Goal: Transaction & Acquisition: Purchase product/service

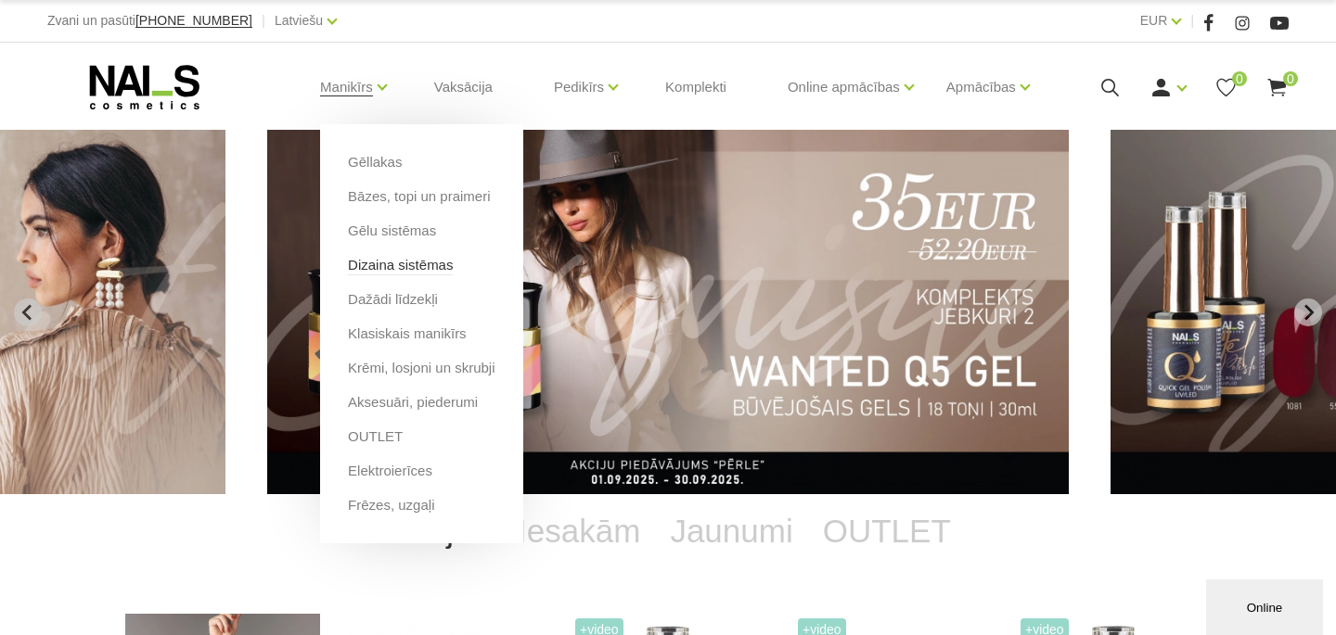
click at [445, 274] on link "Dizaina sistēmas" at bounding box center [400, 265] width 105 height 20
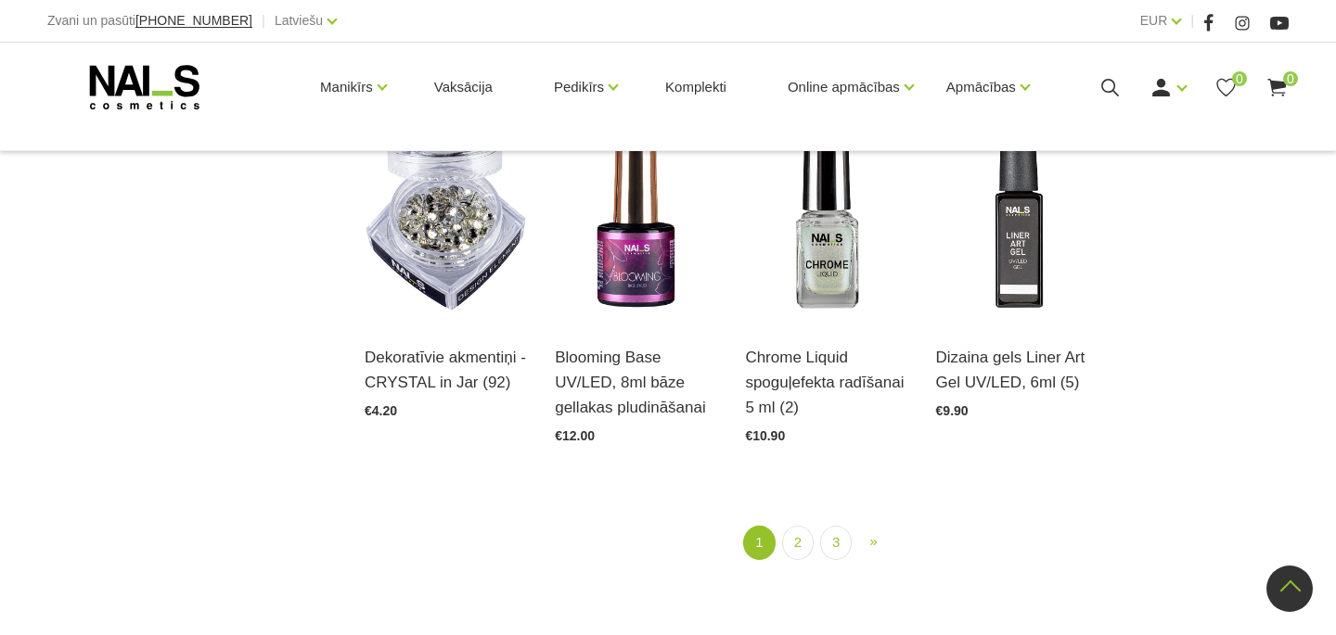
scroll to position [2050, 0]
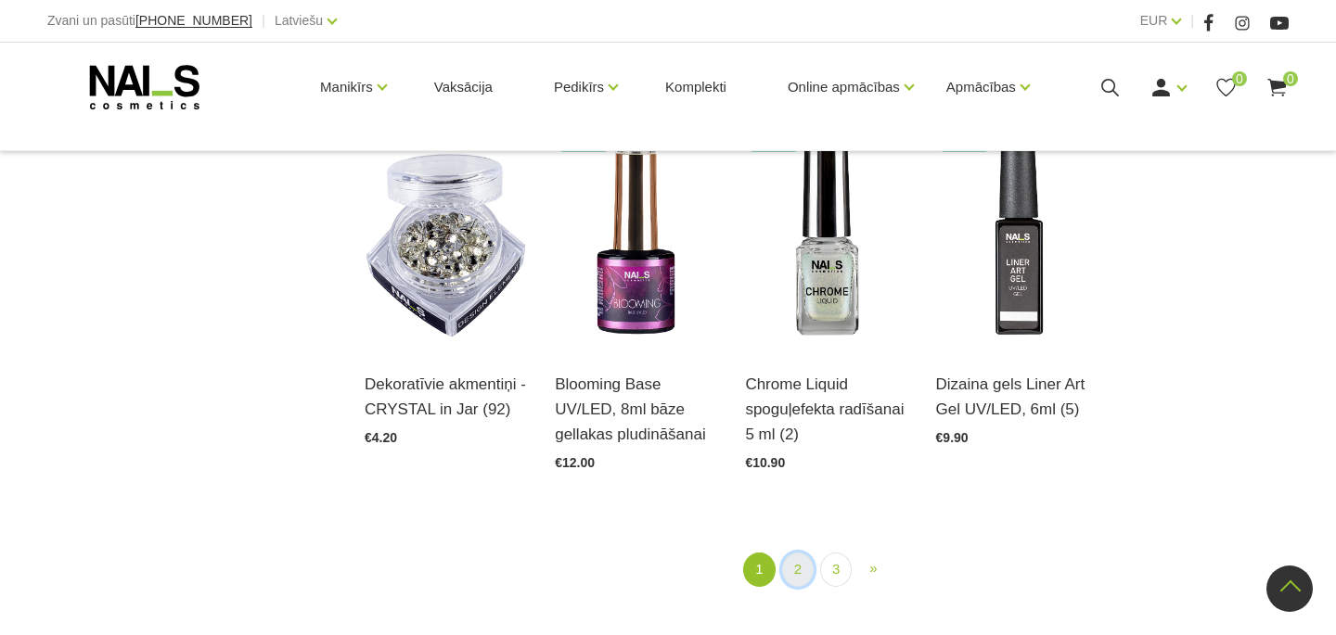
click at [801, 575] on link "2" at bounding box center [798, 570] width 32 height 34
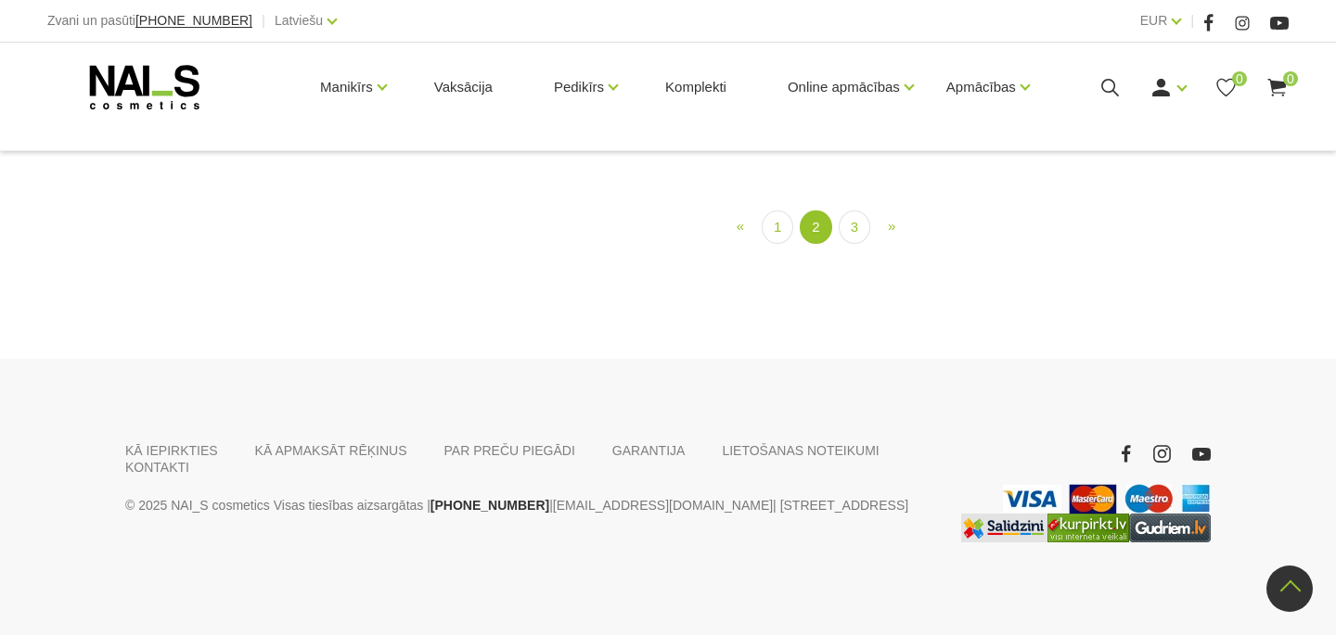
scroll to position [2197, 0]
click at [853, 245] on link "3" at bounding box center [855, 228] width 32 height 34
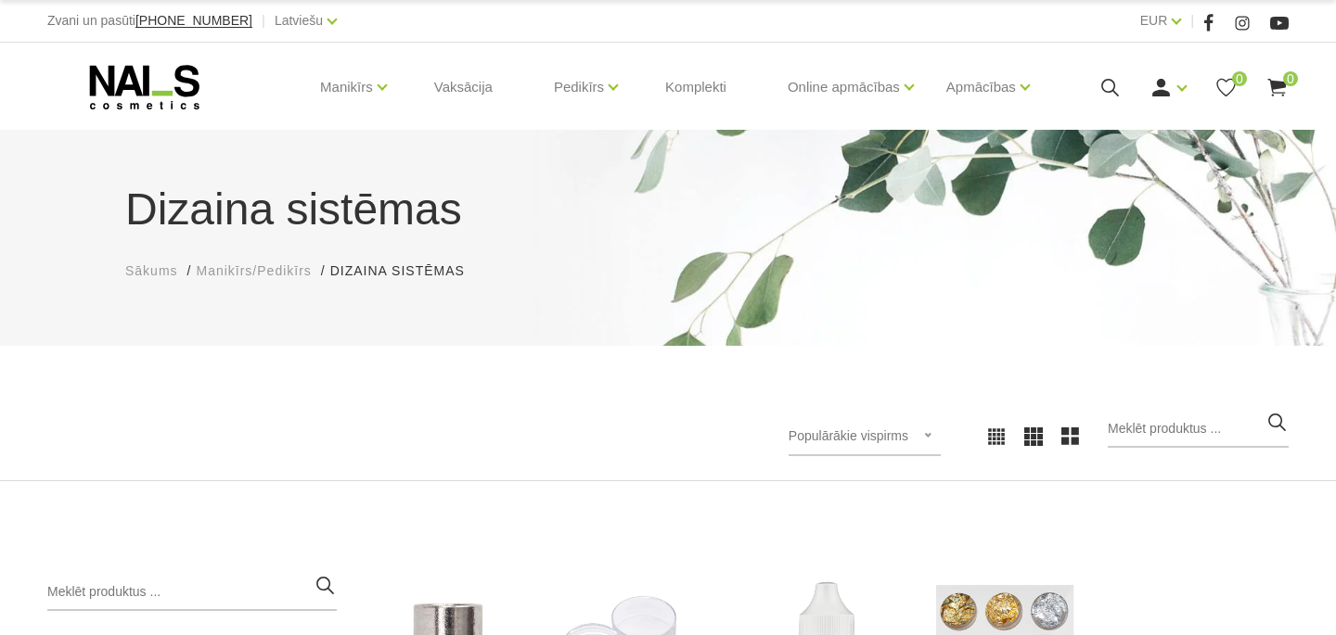
click at [1212, 449] on div at bounding box center [1198, 436] width 181 height 51
click at [1209, 417] on input "search" at bounding box center [1198, 429] width 181 height 37
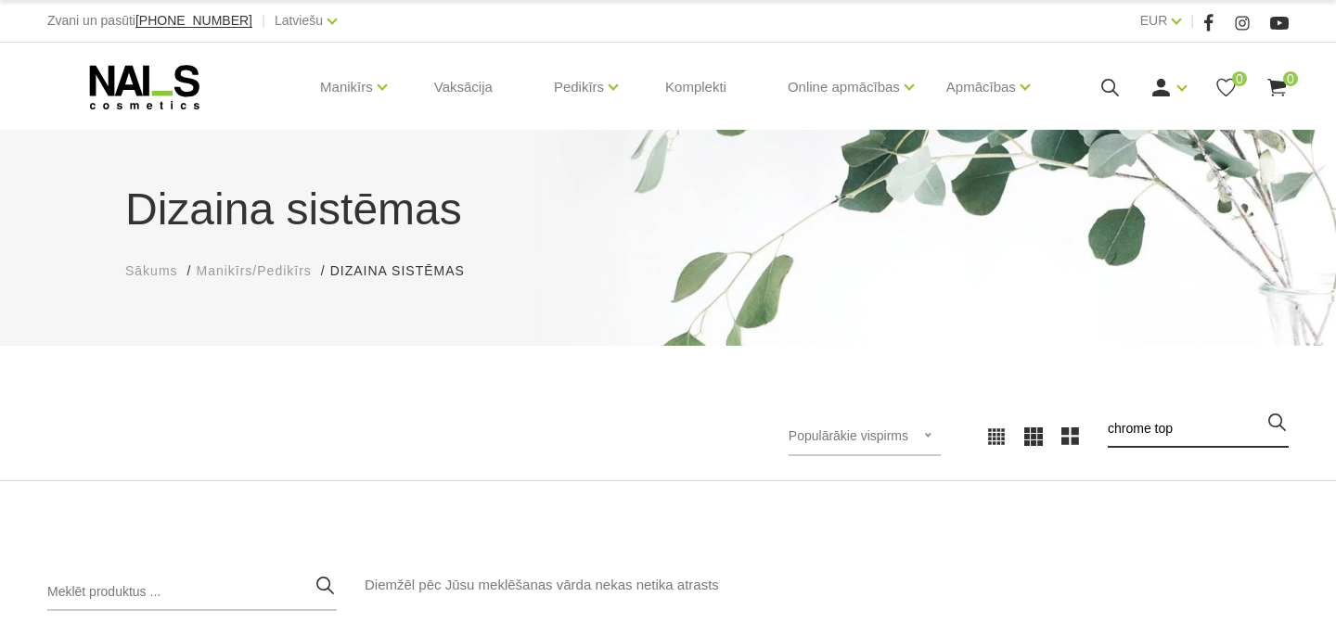
type input "chrome top"
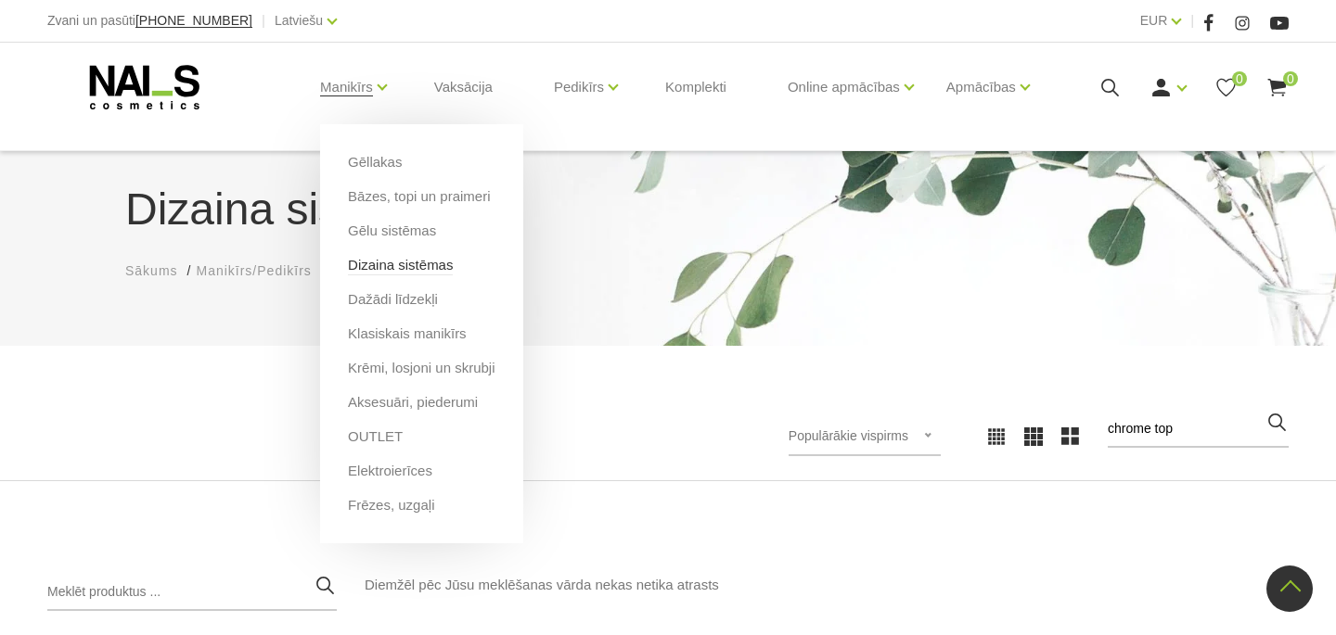
click at [452, 272] on link "Dizaina sistēmas" at bounding box center [400, 265] width 105 height 20
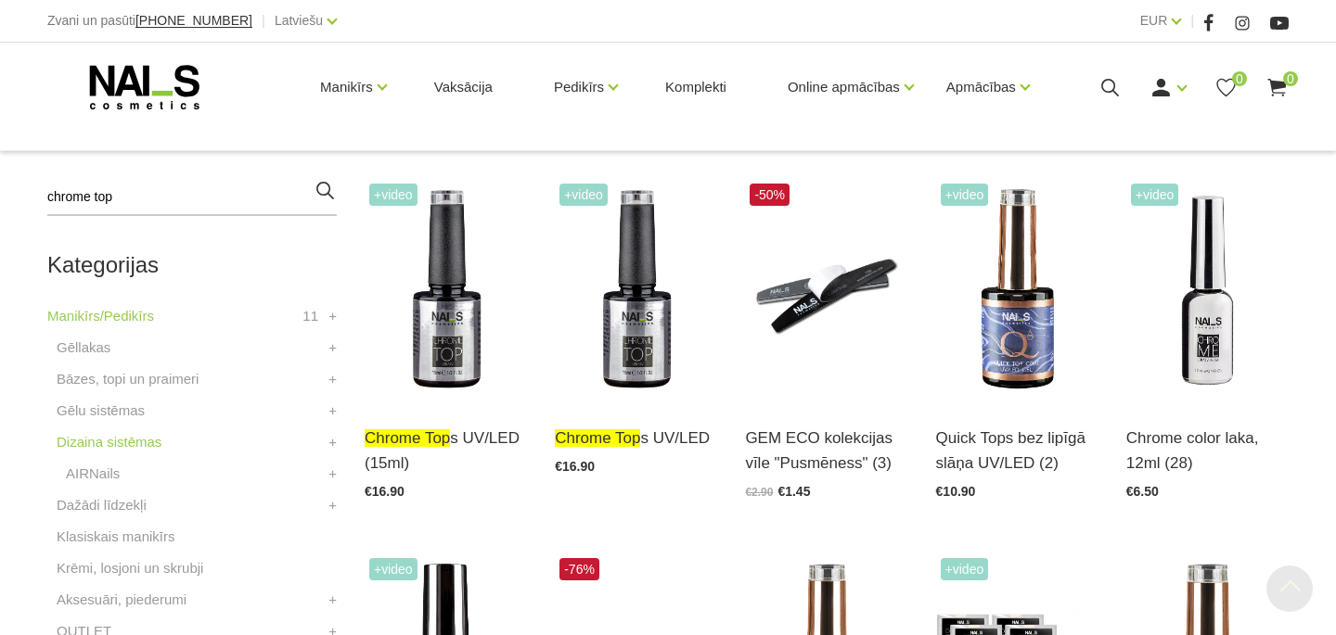
scroll to position [404, 0]
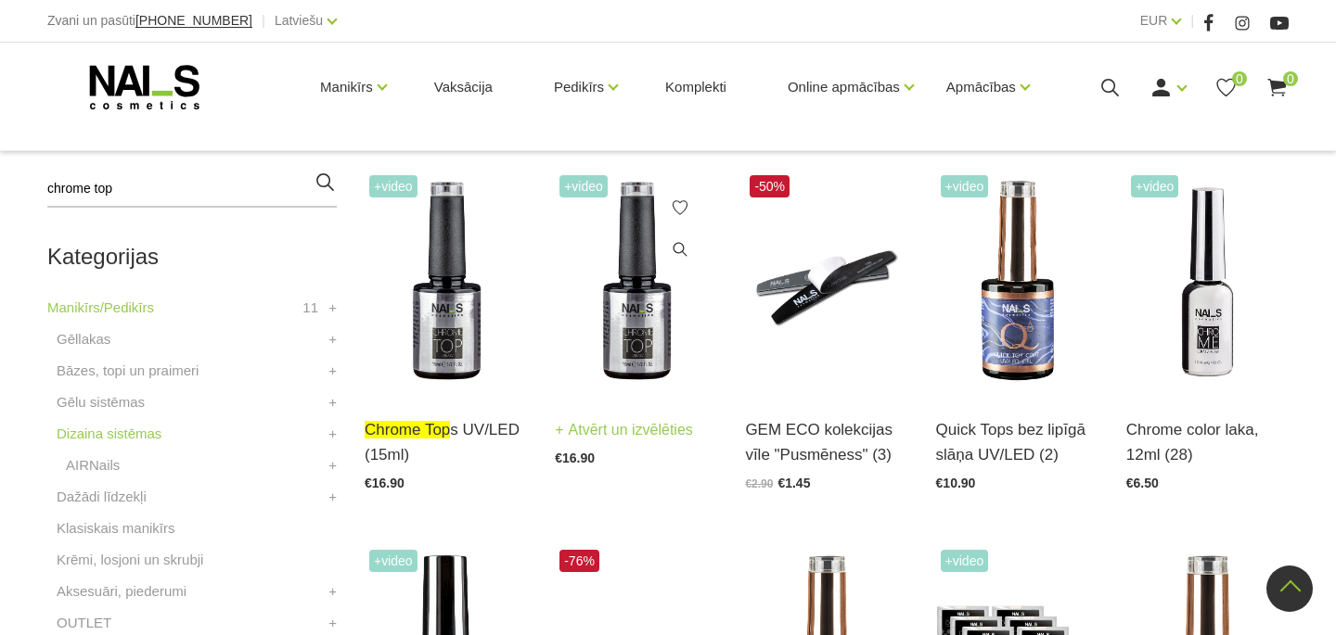
click at [624, 367] on img at bounding box center [636, 283] width 162 height 224
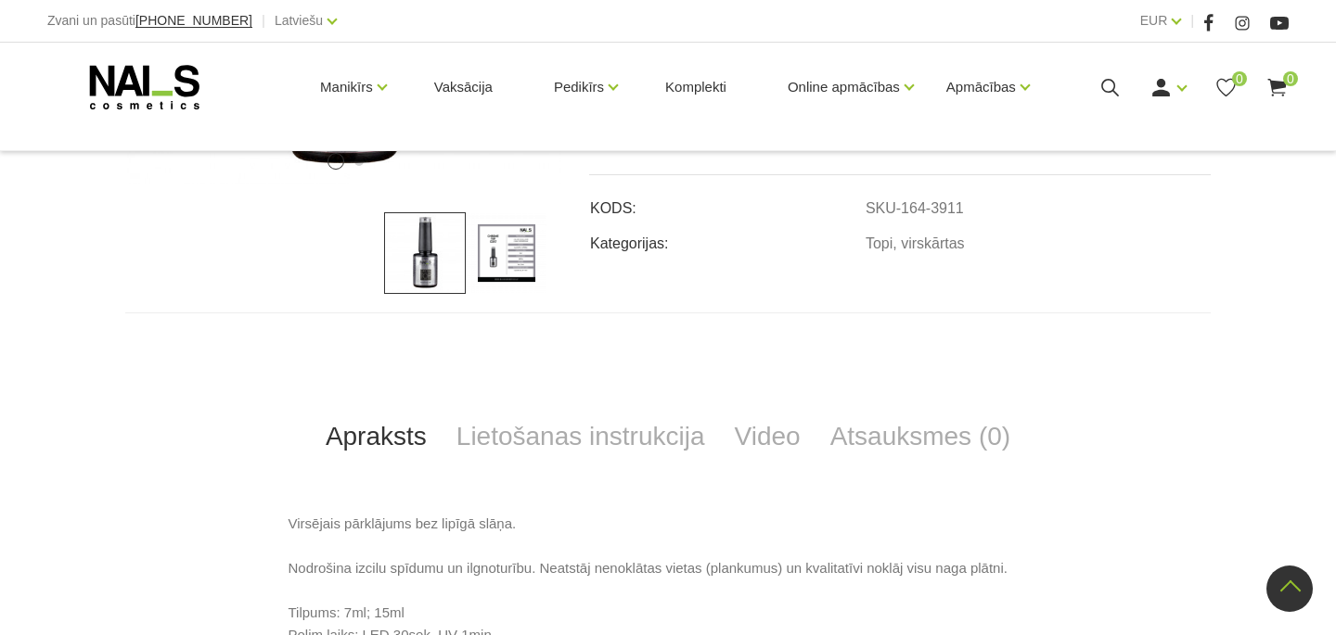
scroll to position [571, 0]
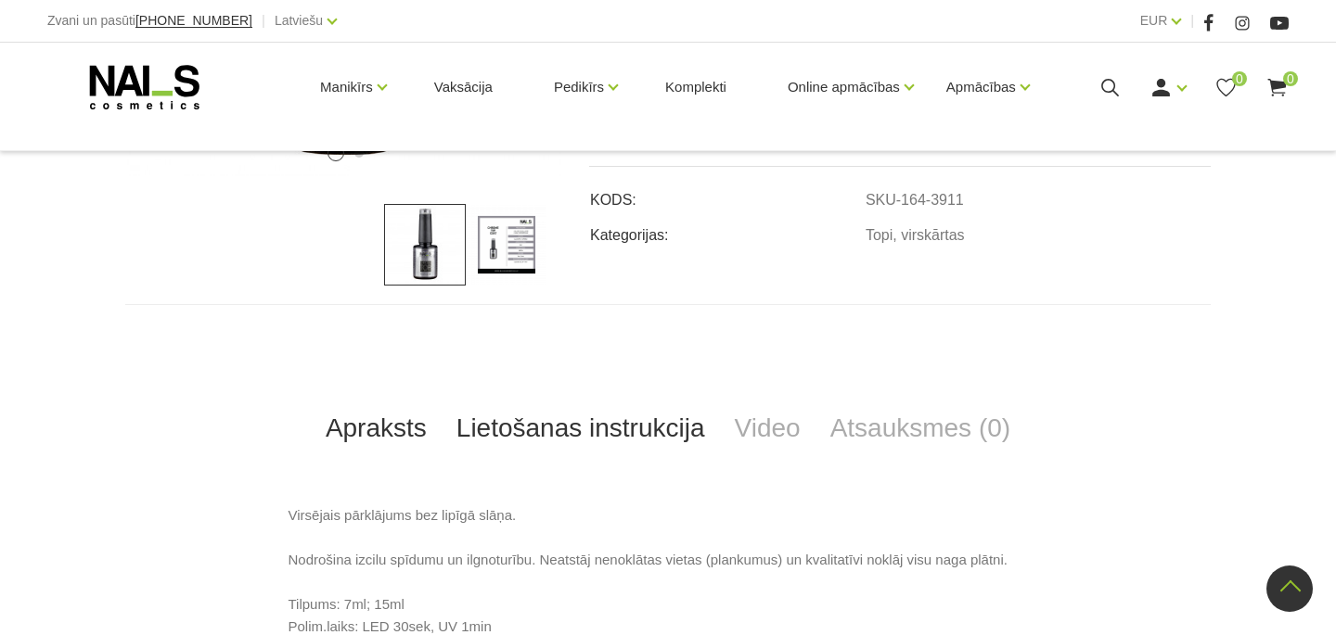
click at [601, 427] on link "Lietošanas instrukcija" at bounding box center [581, 428] width 278 height 61
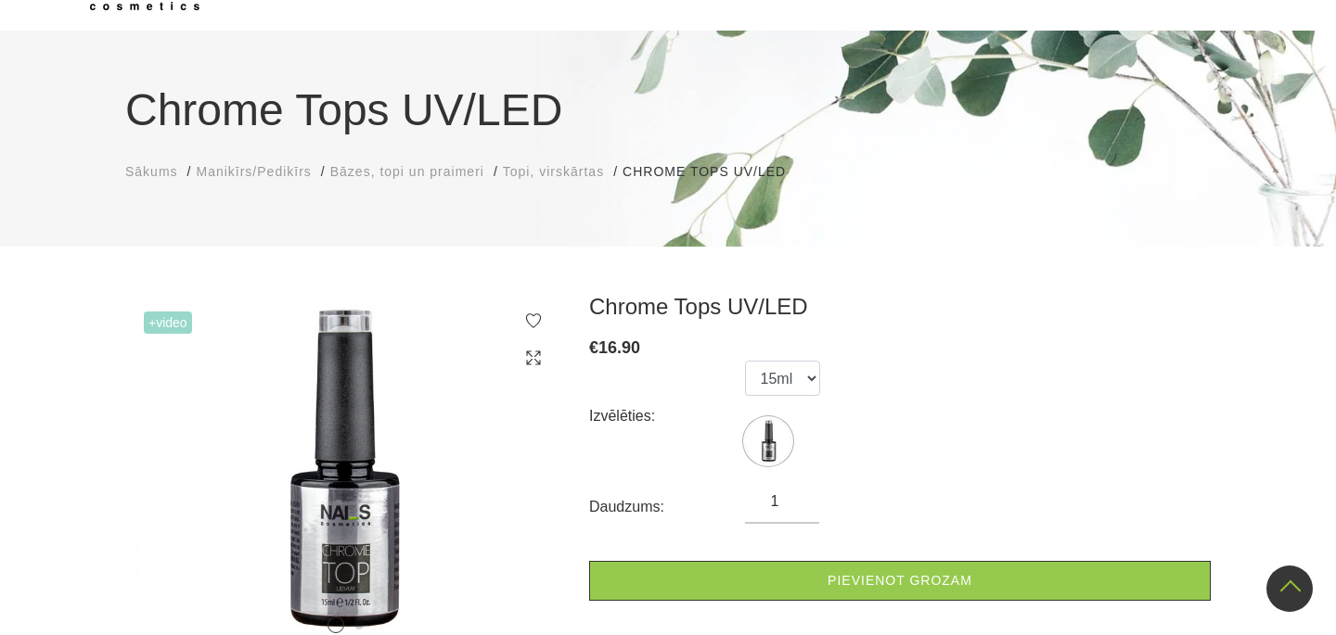
scroll to position [0, 0]
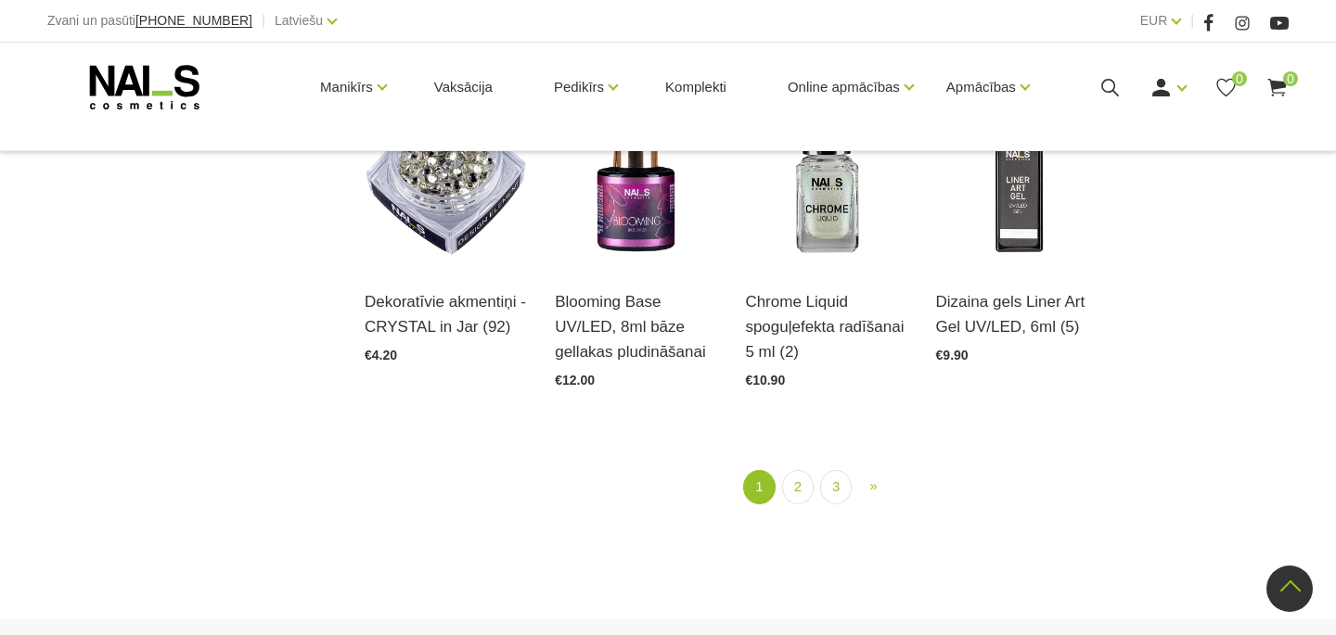
scroll to position [2132, 0]
click at [802, 484] on link "2" at bounding box center [798, 488] width 32 height 34
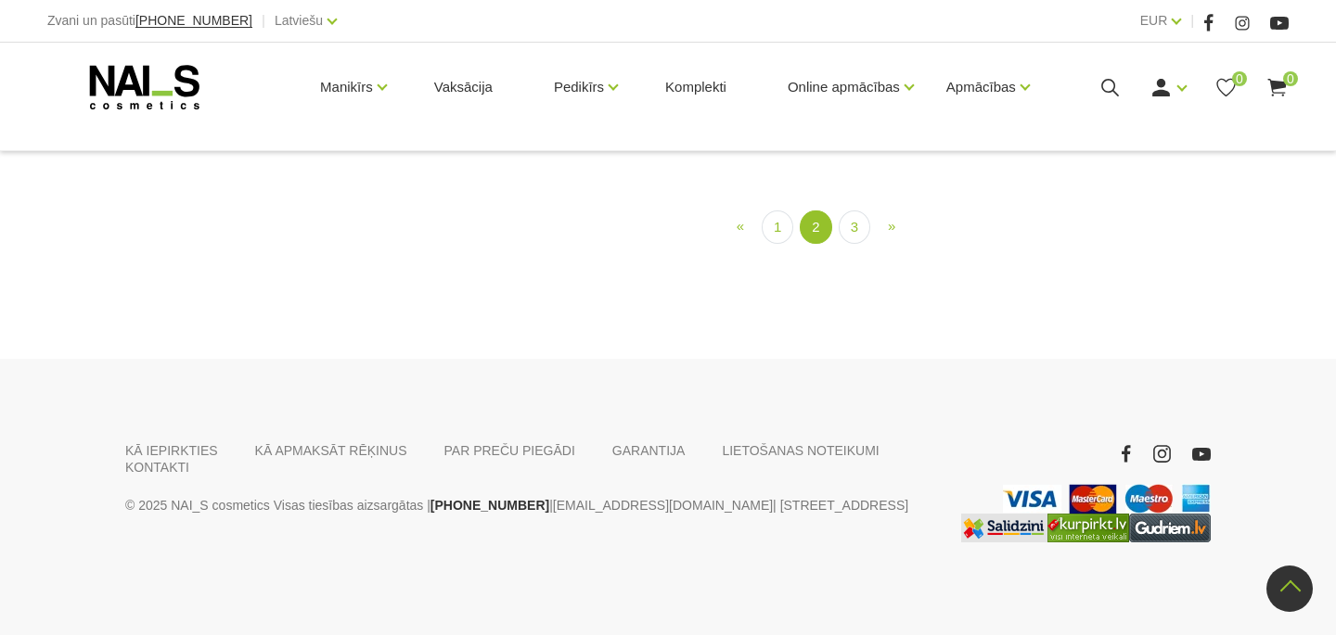
scroll to position [1996, 0]
